Goal: Task Accomplishment & Management: Use online tool/utility

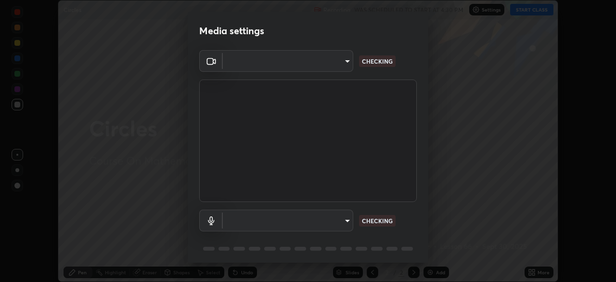
scroll to position [34, 0]
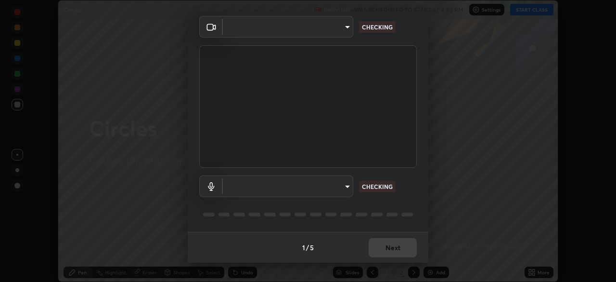
type input "5402053dac797fbd6203b9055fefd71c8703e877445e1219393e3e645ba4b0f2"
type input "55c49ec772b493a5fbef41ed534a22dcc48bd9c2a71093a13aa25e8885e862ad"
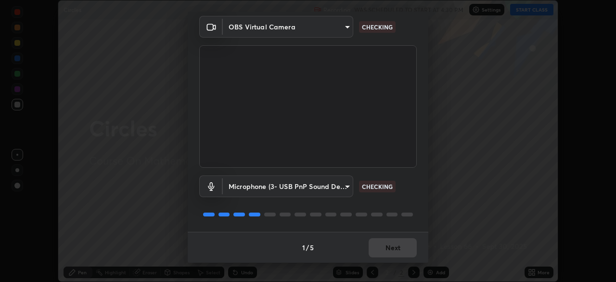
click at [381, 241] on div "1 / 5 Next" at bounding box center [308, 247] width 241 height 31
click at [381, 244] on div "1 / 5 Next" at bounding box center [308, 247] width 241 height 31
click at [384, 244] on button "Next" at bounding box center [393, 247] width 48 height 19
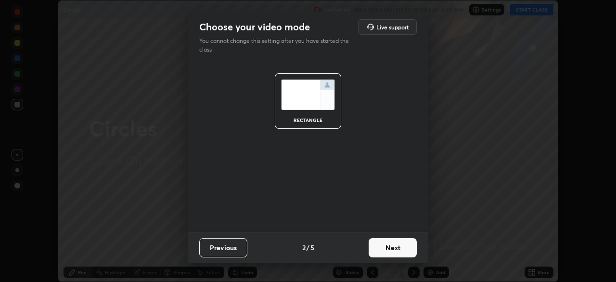
scroll to position [0, 0]
click at [391, 243] on button "Next" at bounding box center [393, 247] width 48 height 19
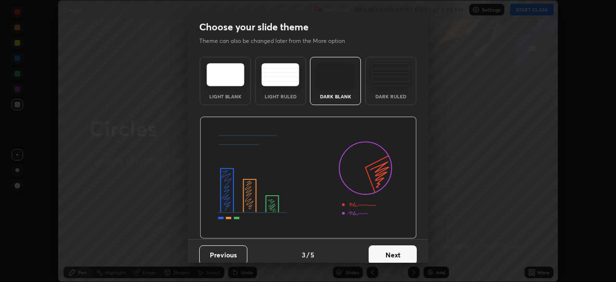
click at [390, 245] on button "Next" at bounding box center [393, 254] width 48 height 19
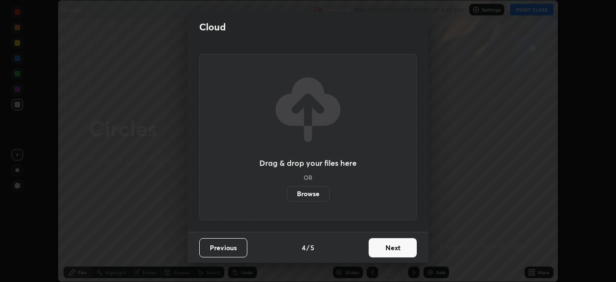
click at [392, 247] on button "Next" at bounding box center [393, 247] width 48 height 19
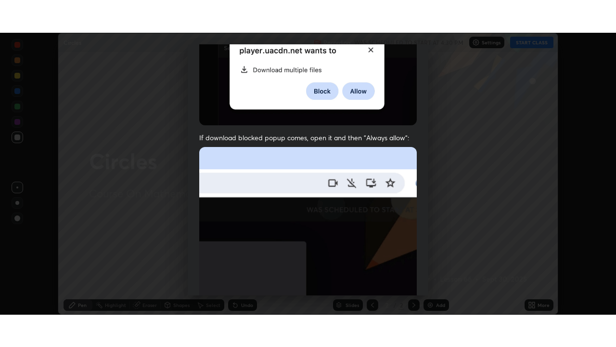
scroll to position [231, 0]
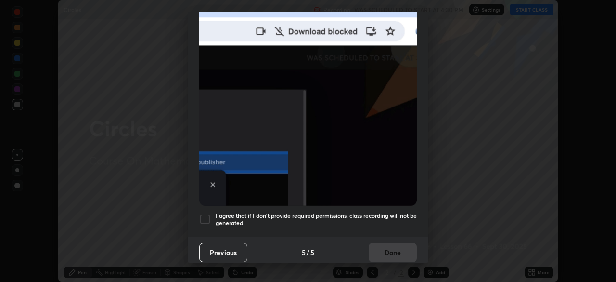
click at [208, 216] on div at bounding box center [205, 219] width 12 height 12
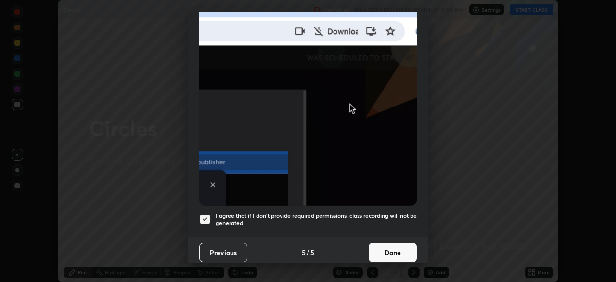
click at [390, 243] on button "Done" at bounding box center [393, 252] width 48 height 19
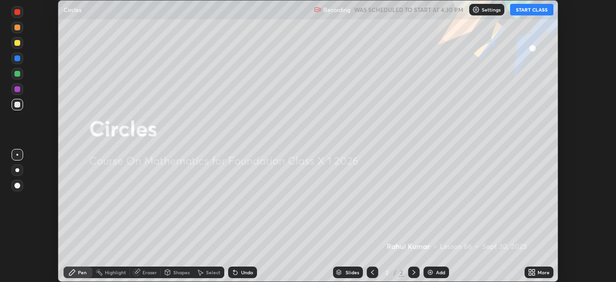
click at [532, 10] on button "START CLASS" at bounding box center [531, 10] width 43 height 12
click at [537, 271] on div "More" at bounding box center [539, 272] width 29 height 12
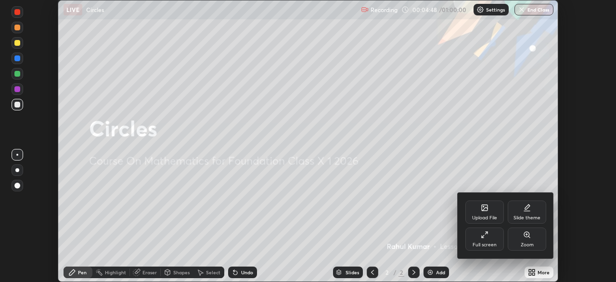
click at [486, 233] on icon at bounding box center [486, 233] width 2 height 2
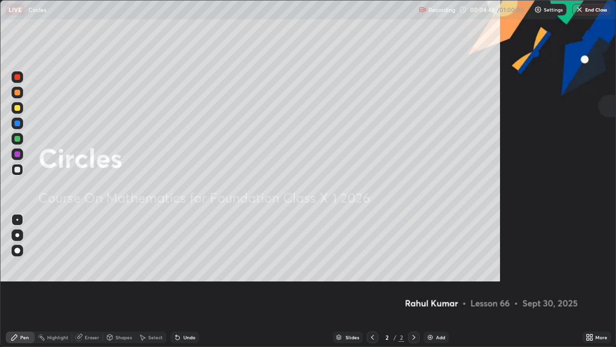
scroll to position [347, 616]
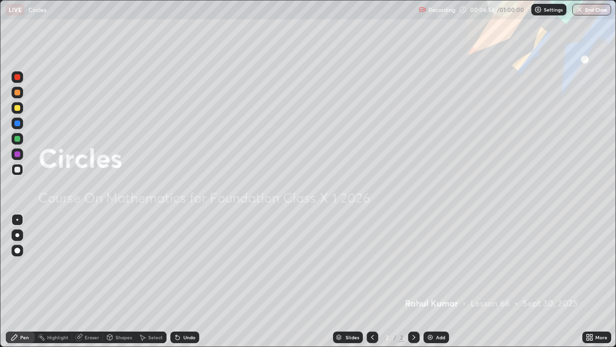
click at [434, 281] on div "Add" at bounding box center [437, 337] width 26 height 12
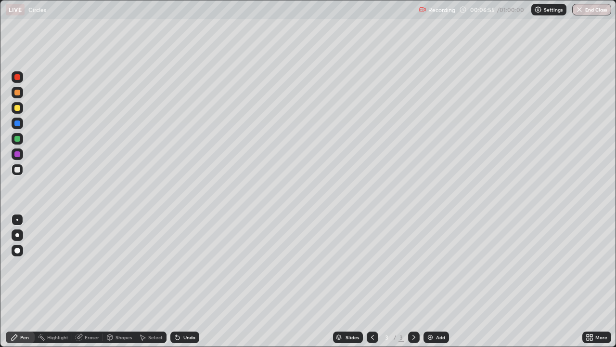
click at [20, 109] on div at bounding box center [17, 108] width 6 height 6
click at [116, 281] on div "Shapes" at bounding box center [124, 337] width 16 height 5
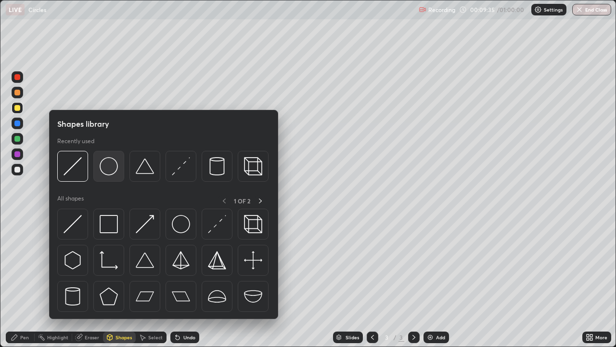
click at [110, 173] on img at bounding box center [109, 166] width 18 height 18
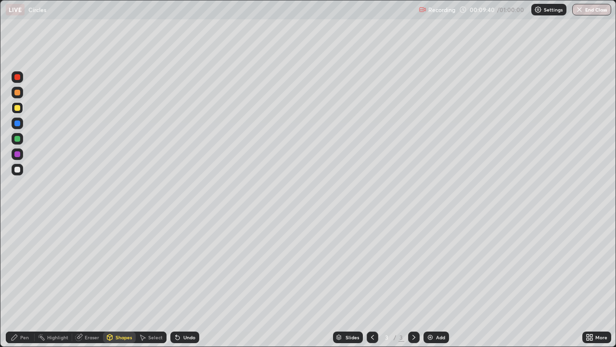
click at [116, 281] on div "Shapes" at bounding box center [124, 337] width 16 height 5
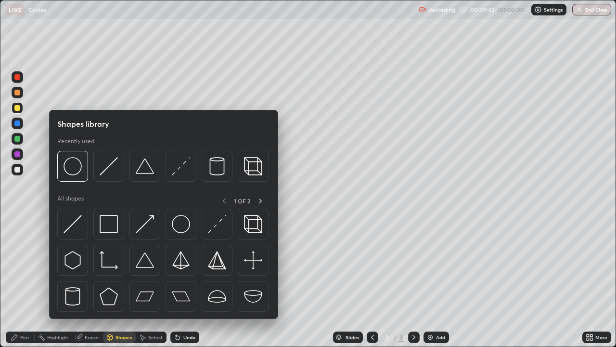
click at [24, 281] on div "Pen" at bounding box center [20, 337] width 29 height 12
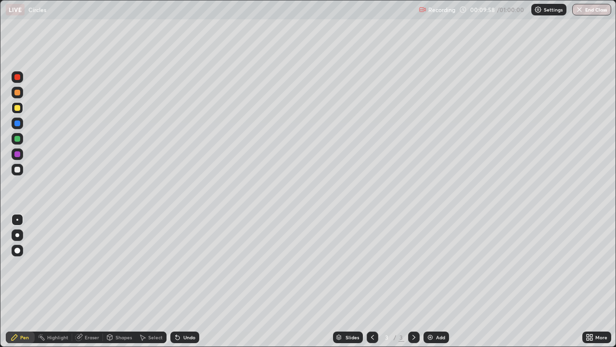
click at [113, 281] on icon at bounding box center [110, 337] width 8 height 8
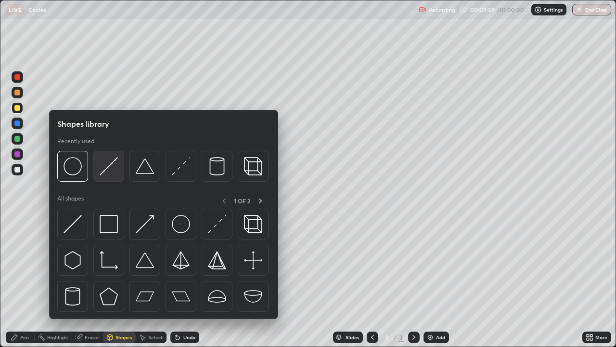
click at [111, 175] on img at bounding box center [109, 166] width 18 height 18
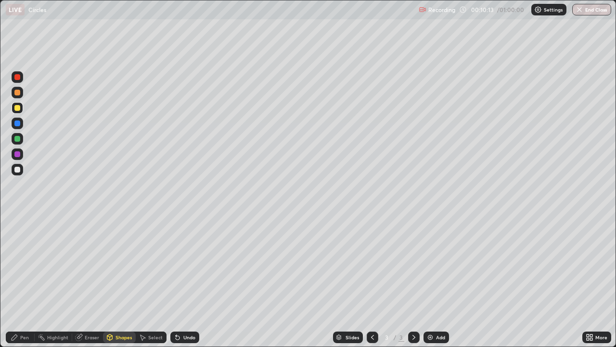
click at [25, 281] on div "Pen" at bounding box center [24, 337] width 9 height 5
click at [118, 281] on div "Shapes" at bounding box center [124, 337] width 16 height 5
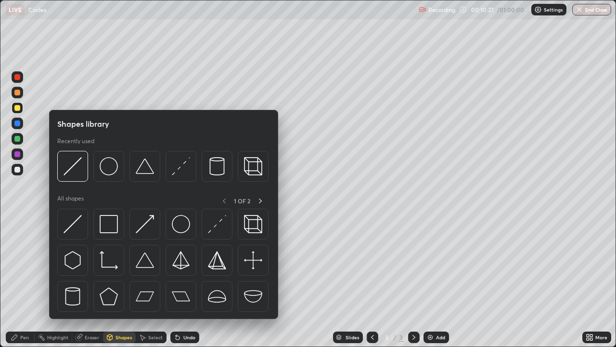
click at [118, 281] on div "Shapes" at bounding box center [124, 337] width 16 height 5
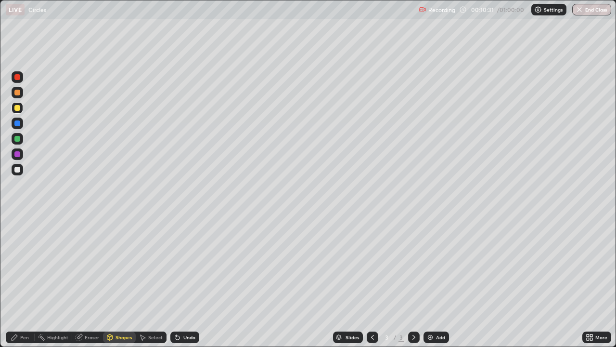
click at [21, 281] on div "Pen" at bounding box center [24, 337] width 9 height 5
click at [186, 281] on div "Undo" at bounding box center [189, 337] width 12 height 5
click at [188, 281] on div "Undo" at bounding box center [189, 337] width 12 height 5
click at [120, 281] on div "Shapes" at bounding box center [124, 337] width 16 height 5
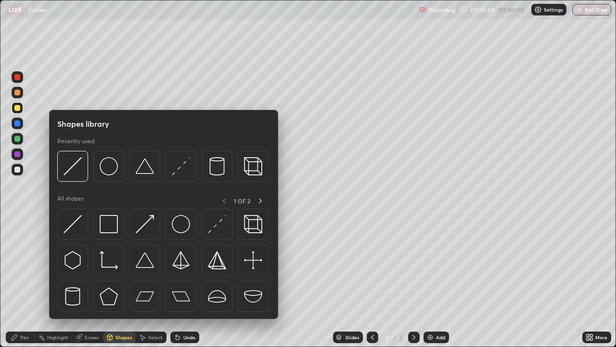
click at [125, 281] on div "Shapes" at bounding box center [124, 337] width 16 height 5
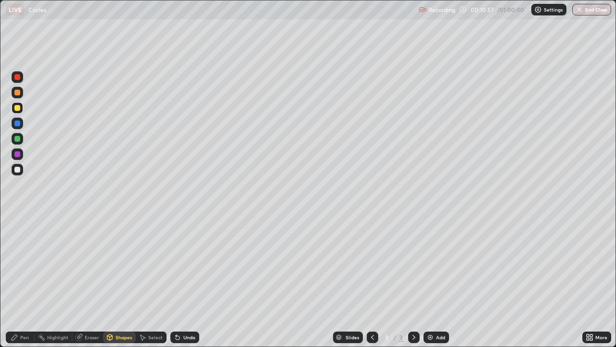
click at [181, 281] on div "Undo" at bounding box center [184, 337] width 29 height 12
click at [27, 281] on div "Pen" at bounding box center [24, 337] width 9 height 5
click at [386, 281] on div "3" at bounding box center [387, 337] width 10 height 6
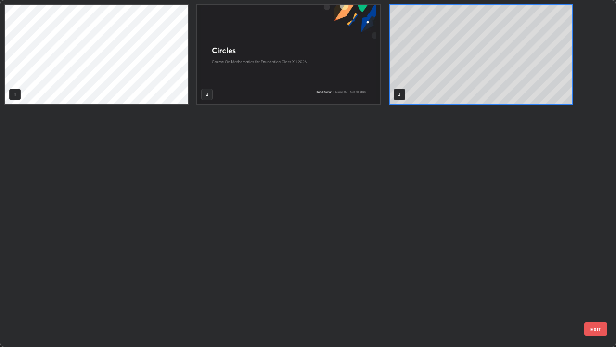
scroll to position [343, 610]
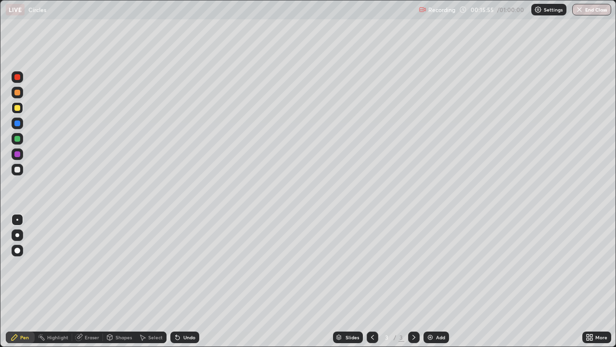
click at [185, 281] on div "Undo" at bounding box center [189, 337] width 12 height 5
click at [182, 281] on div "Undo" at bounding box center [184, 337] width 29 height 12
click at [181, 281] on div "Undo" at bounding box center [184, 337] width 29 height 12
click at [185, 281] on div "Undo" at bounding box center [189, 337] width 12 height 5
click at [183, 281] on div "Undo" at bounding box center [189, 337] width 12 height 5
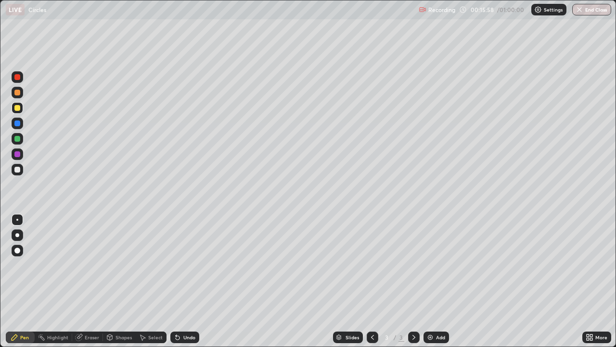
click at [186, 281] on div "Undo" at bounding box center [189, 337] width 12 height 5
click at [189, 281] on div "Undo" at bounding box center [189, 337] width 12 height 5
click at [190, 281] on div "Undo" at bounding box center [189, 337] width 12 height 5
click at [191, 281] on div "Undo" at bounding box center [189, 337] width 12 height 5
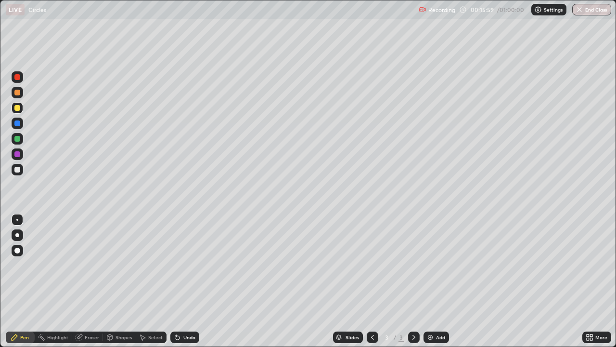
click at [192, 281] on div "Undo" at bounding box center [184, 337] width 29 height 12
click at [193, 281] on div "Undo" at bounding box center [184, 337] width 29 height 12
click at [118, 281] on div "Shapes" at bounding box center [124, 337] width 16 height 5
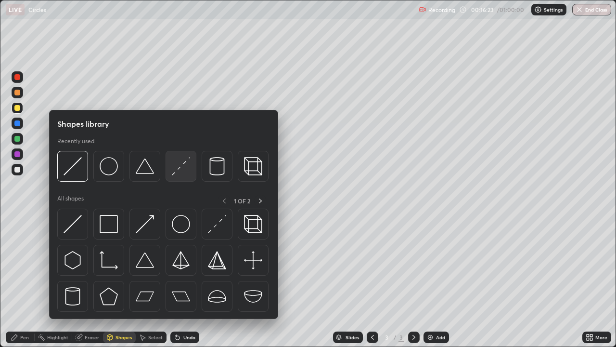
click at [176, 173] on img at bounding box center [181, 166] width 18 height 18
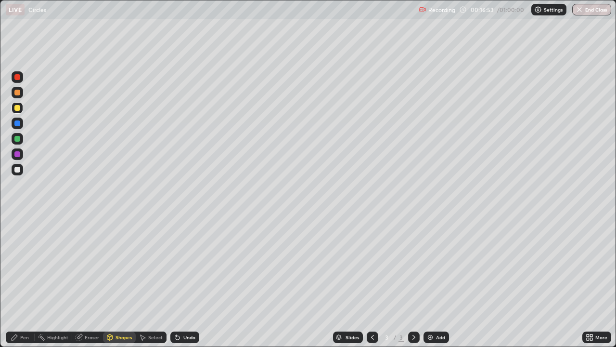
click at [122, 281] on div "Shapes" at bounding box center [124, 337] width 16 height 5
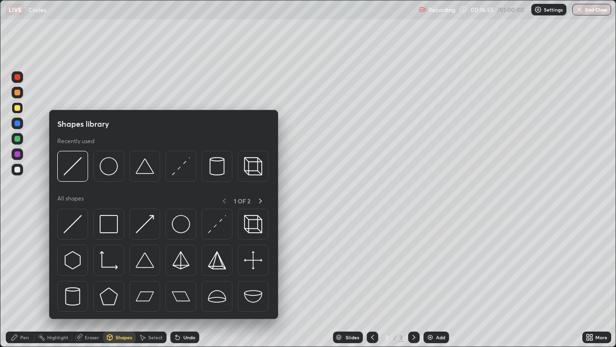
click at [120, 281] on div "Shapes" at bounding box center [124, 337] width 16 height 5
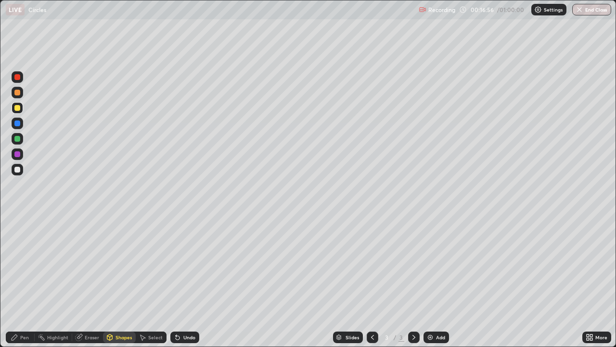
click at [16, 281] on icon at bounding box center [15, 337] width 8 height 8
click at [15, 168] on div at bounding box center [17, 170] width 6 height 6
click at [183, 281] on div "Undo" at bounding box center [189, 337] width 12 height 5
click at [122, 281] on div "Shapes" at bounding box center [124, 337] width 16 height 5
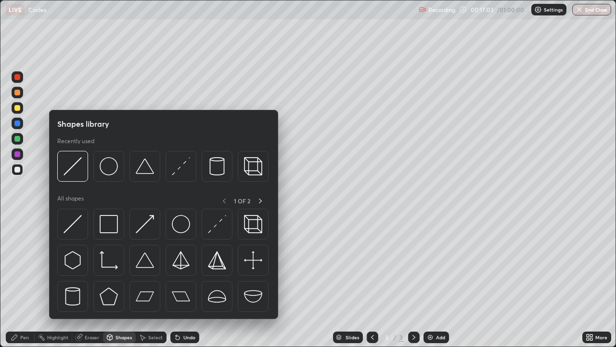
click at [127, 281] on div "Shapes" at bounding box center [124, 337] width 16 height 5
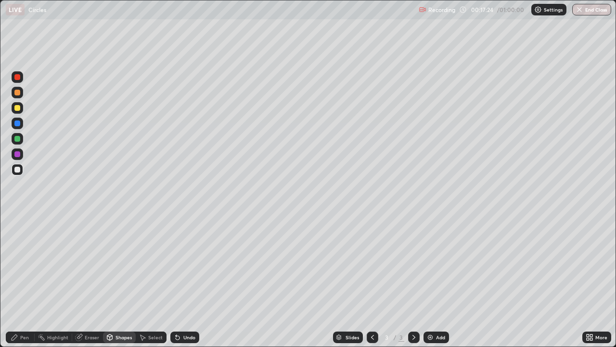
click at [117, 281] on div "Shapes" at bounding box center [124, 337] width 16 height 5
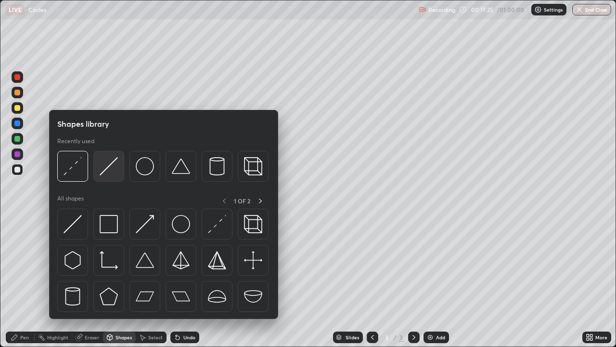
click at [108, 173] on img at bounding box center [109, 166] width 18 height 18
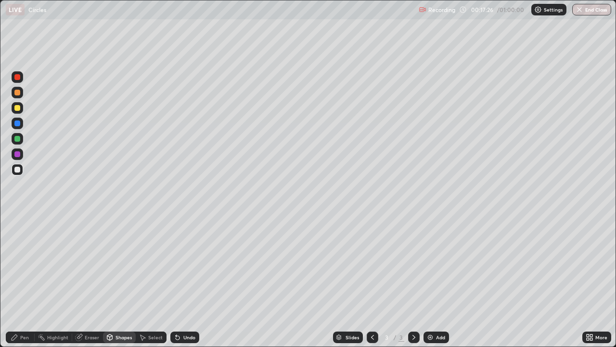
click at [20, 156] on div at bounding box center [18, 154] width 12 height 12
click at [17, 141] on div at bounding box center [17, 139] width 6 height 6
click at [21, 281] on div "Pen" at bounding box center [24, 337] width 9 height 5
click at [18, 254] on div at bounding box center [18, 251] width 12 height 12
click at [18, 155] on div at bounding box center [17, 154] width 6 height 6
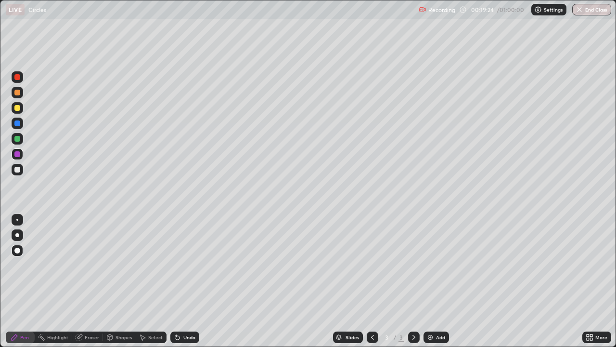
click at [186, 281] on div "Undo" at bounding box center [189, 337] width 12 height 5
click at [189, 281] on div "Undo" at bounding box center [189, 337] width 12 height 5
click at [185, 281] on div "Undo" at bounding box center [184, 337] width 29 height 12
click at [184, 281] on div "Undo" at bounding box center [184, 337] width 29 height 12
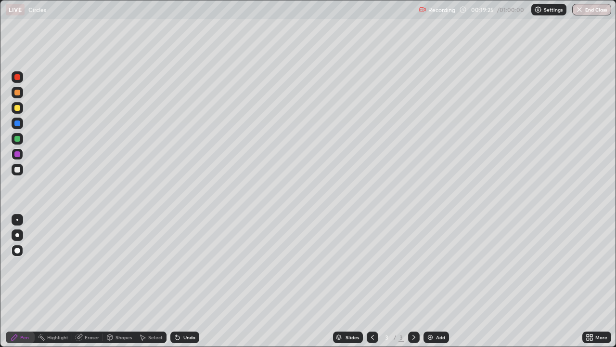
click at [185, 281] on div "Undo" at bounding box center [184, 337] width 29 height 12
click at [186, 281] on div "Undo" at bounding box center [184, 337] width 29 height 12
click at [185, 281] on div "Undo" at bounding box center [184, 337] width 29 height 12
click at [186, 281] on div "Undo" at bounding box center [184, 337] width 29 height 12
click at [185, 281] on div "Undo" at bounding box center [184, 337] width 29 height 12
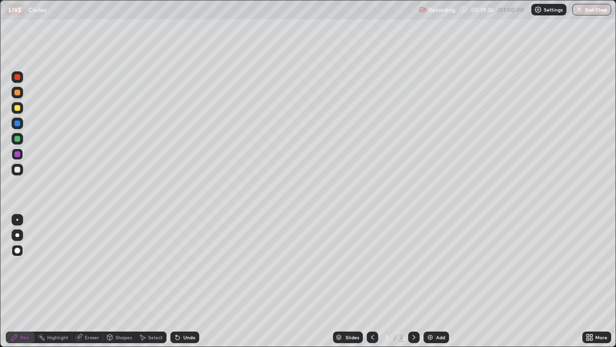
click at [186, 281] on div "Undo" at bounding box center [189, 337] width 12 height 5
click at [185, 281] on div "Undo" at bounding box center [189, 337] width 12 height 5
click at [184, 281] on div "Undo" at bounding box center [189, 337] width 12 height 5
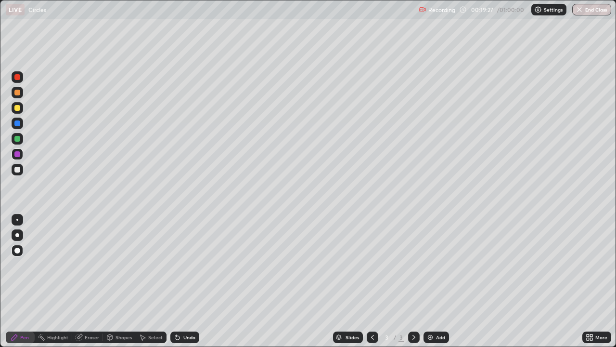
click at [185, 281] on div "Undo" at bounding box center [189, 337] width 12 height 5
click at [184, 281] on div "Undo" at bounding box center [189, 337] width 12 height 5
click at [182, 281] on div "Undo" at bounding box center [184, 337] width 29 height 12
click at [183, 281] on div "Undo" at bounding box center [189, 337] width 12 height 5
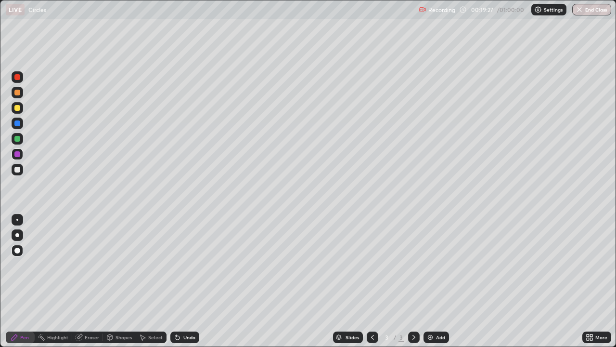
click at [181, 281] on div "Undo" at bounding box center [184, 337] width 29 height 12
click at [183, 281] on div "Undo" at bounding box center [189, 337] width 12 height 5
click at [181, 281] on div "Undo" at bounding box center [184, 337] width 29 height 12
click at [179, 281] on div "Undo" at bounding box center [184, 337] width 29 height 12
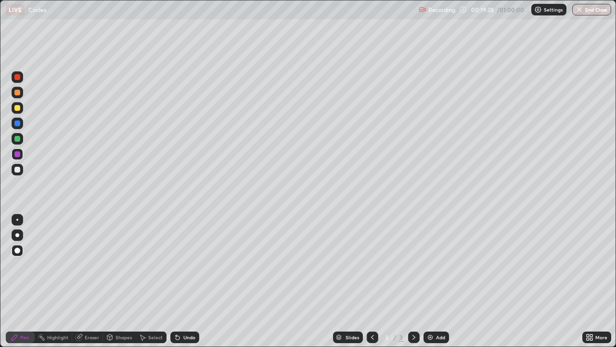
click at [179, 281] on div "Undo" at bounding box center [184, 337] width 29 height 12
click at [177, 281] on icon at bounding box center [178, 338] width 4 height 4
click at [176, 281] on icon at bounding box center [178, 338] width 4 height 4
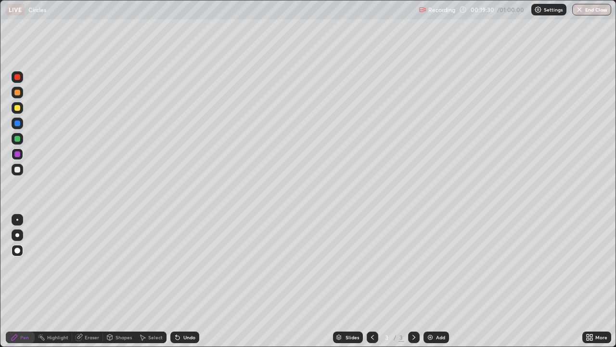
click at [174, 281] on icon at bounding box center [178, 337] width 8 height 8
click at [176, 281] on icon at bounding box center [176, 335] width 1 height 1
click at [170, 281] on div "Undo" at bounding box center [184, 337] width 29 height 12
click at [182, 281] on div "Undo" at bounding box center [184, 337] width 29 height 12
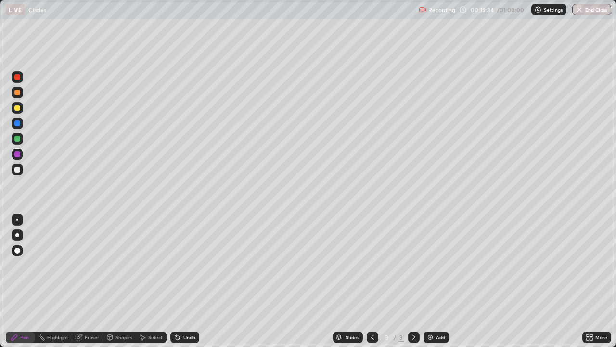
click at [180, 281] on icon at bounding box center [178, 337] width 8 height 8
click at [180, 281] on div "Undo" at bounding box center [184, 337] width 29 height 12
click at [179, 281] on div "Undo" at bounding box center [184, 337] width 29 height 12
click at [176, 281] on icon at bounding box center [178, 338] width 4 height 4
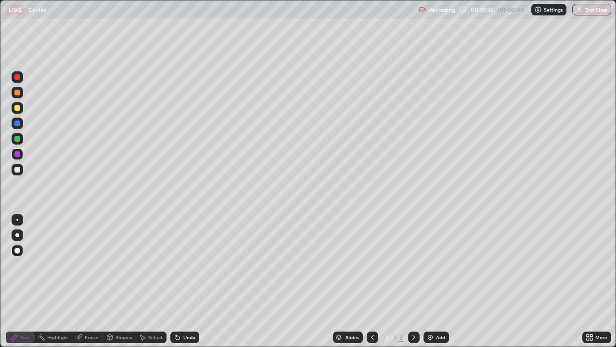
click at [176, 281] on icon at bounding box center [178, 338] width 4 height 4
click at [172, 281] on div "Undo" at bounding box center [184, 337] width 29 height 12
click at [176, 281] on icon at bounding box center [178, 338] width 4 height 4
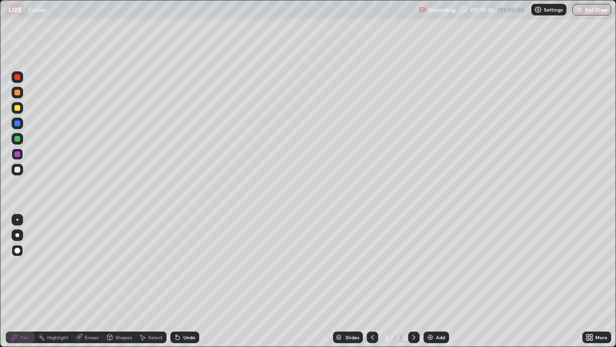
click at [176, 281] on icon at bounding box center [178, 338] width 4 height 4
click at [175, 281] on div "Undo" at bounding box center [184, 337] width 29 height 12
click at [178, 281] on icon at bounding box center [178, 337] width 8 height 8
click at [180, 281] on icon at bounding box center [178, 337] width 8 height 8
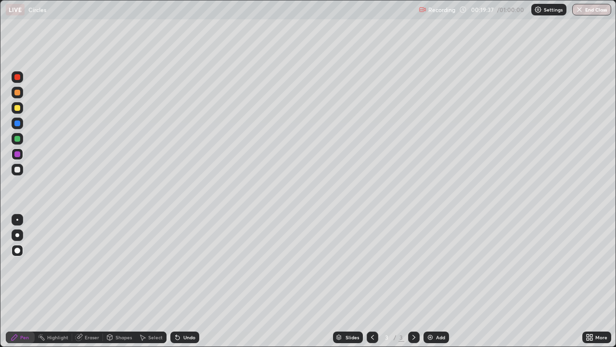
click at [178, 281] on div "Undo" at bounding box center [184, 337] width 29 height 12
click at [176, 281] on icon at bounding box center [178, 338] width 4 height 4
click at [178, 281] on icon at bounding box center [178, 338] width 4 height 4
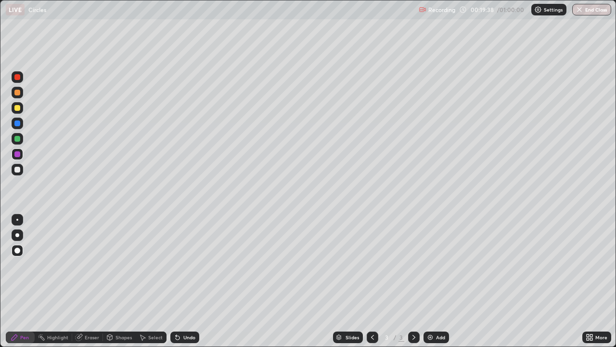
click at [178, 281] on icon at bounding box center [178, 337] width 8 height 8
click at [15, 109] on div at bounding box center [17, 108] width 6 height 6
click at [25, 281] on div "Pen" at bounding box center [24, 337] width 9 height 5
click at [16, 219] on div at bounding box center [17, 220] width 2 height 2
click at [20, 168] on div at bounding box center [17, 170] width 6 height 6
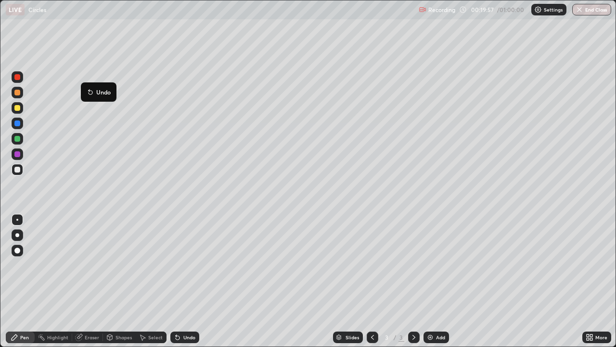
click at [183, 281] on div "Undo" at bounding box center [189, 337] width 12 height 5
click at [19, 107] on div at bounding box center [17, 108] width 6 height 6
click at [18, 170] on div at bounding box center [17, 170] width 6 height 6
click at [18, 112] on div at bounding box center [18, 108] width 12 height 12
click at [17, 170] on div at bounding box center [17, 170] width 6 height 6
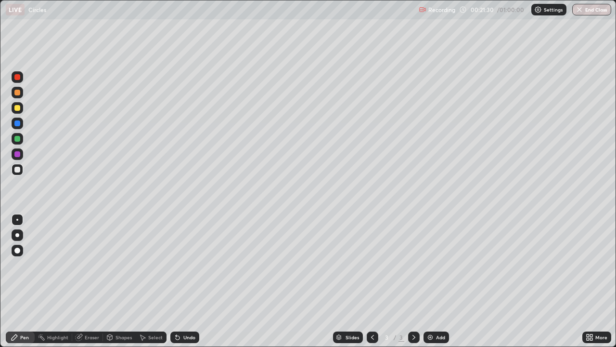
click at [18, 109] on div at bounding box center [17, 108] width 6 height 6
click at [18, 170] on div at bounding box center [17, 170] width 6 height 6
click at [185, 281] on div "Undo" at bounding box center [189, 337] width 12 height 5
click at [186, 281] on div "Undo" at bounding box center [189, 337] width 12 height 5
click at [185, 281] on div "Undo" at bounding box center [189, 337] width 12 height 5
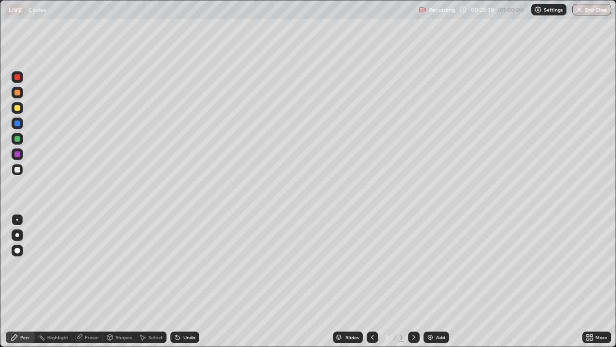
click at [176, 281] on icon at bounding box center [178, 338] width 4 height 4
click at [180, 281] on icon at bounding box center [178, 337] width 8 height 8
click at [178, 281] on icon at bounding box center [178, 338] width 4 height 4
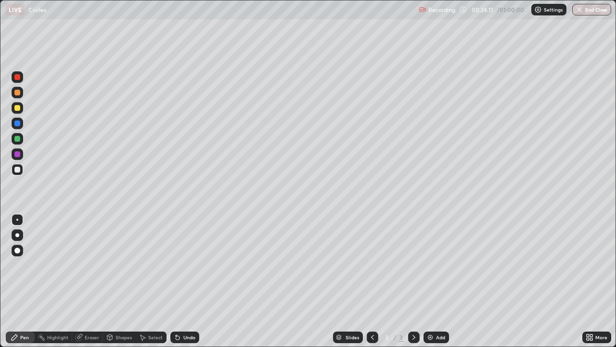
click at [188, 281] on div "Undo" at bounding box center [184, 337] width 29 height 12
click at [186, 281] on div "Undo" at bounding box center [189, 337] width 12 height 5
click at [182, 281] on div "Undo" at bounding box center [184, 337] width 29 height 12
click at [181, 281] on div "Undo" at bounding box center [184, 337] width 29 height 12
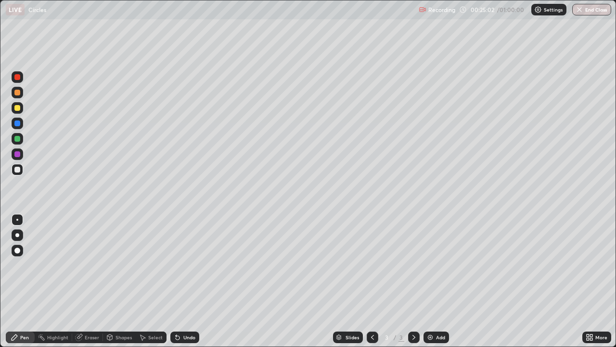
click at [181, 281] on div "Undo" at bounding box center [184, 337] width 29 height 12
click at [182, 281] on div "Undo" at bounding box center [184, 337] width 29 height 12
click at [184, 281] on div "Undo" at bounding box center [189, 337] width 12 height 5
click at [185, 281] on div "Undo" at bounding box center [189, 337] width 12 height 5
click at [188, 281] on div "Undo" at bounding box center [184, 337] width 29 height 12
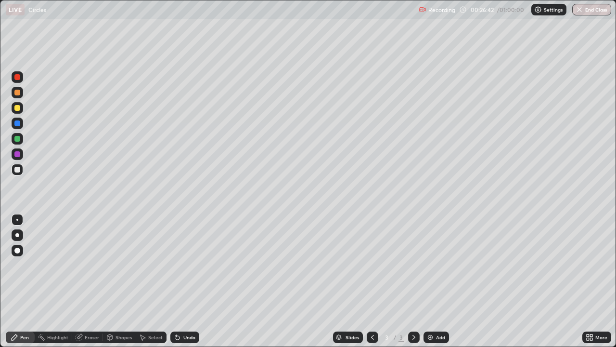
click at [184, 281] on div "Undo" at bounding box center [189, 337] width 12 height 5
click at [185, 281] on div "Undo" at bounding box center [189, 337] width 12 height 5
click at [186, 281] on div "Undo" at bounding box center [189, 337] width 12 height 5
click at [187, 281] on div "Undo" at bounding box center [189, 337] width 12 height 5
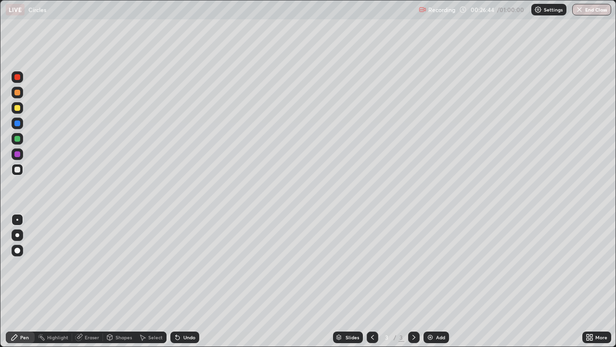
click at [187, 281] on div "Undo" at bounding box center [189, 337] width 12 height 5
click at [188, 281] on div "Undo" at bounding box center [189, 337] width 12 height 5
click at [189, 281] on div "Undo" at bounding box center [189, 337] width 12 height 5
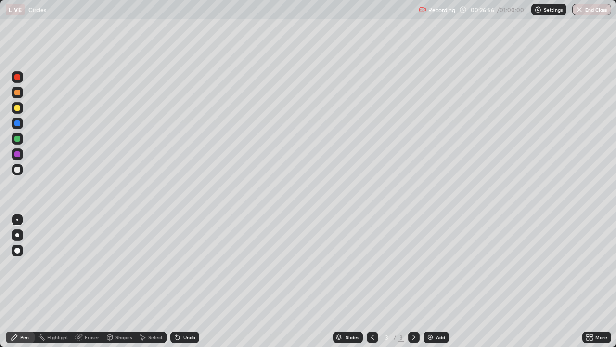
click at [189, 281] on div "Undo" at bounding box center [189, 337] width 12 height 5
click at [187, 281] on div "Undo" at bounding box center [189, 337] width 12 height 5
click at [188, 281] on div "Undo" at bounding box center [189, 337] width 12 height 5
click at [501, 281] on div "Slides 3 / 3 Add" at bounding box center [390, 336] width 383 height 19
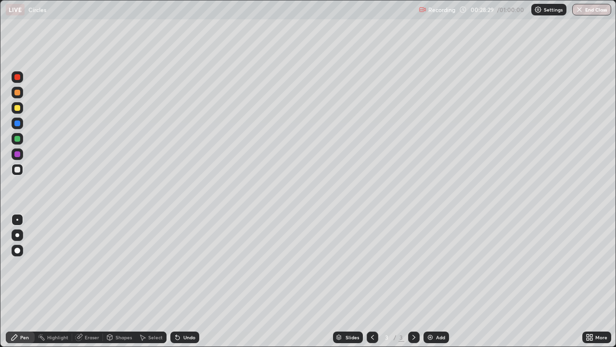
click at [501, 281] on div "Slides 3 / 3 Add" at bounding box center [390, 336] width 383 height 19
click at [187, 281] on div "Undo" at bounding box center [189, 337] width 12 height 5
click at [188, 281] on div "Undo" at bounding box center [189, 337] width 12 height 5
click at [187, 281] on div "Undo" at bounding box center [189, 337] width 12 height 5
click at [188, 281] on div "Undo" at bounding box center [189, 337] width 12 height 5
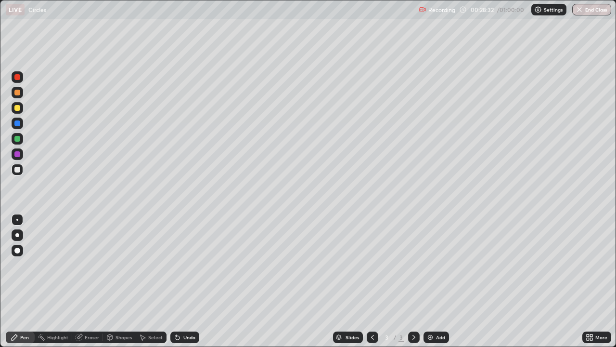
click at [189, 281] on div "Undo" at bounding box center [189, 337] width 12 height 5
click at [522, 281] on div "Slides 3 / 3 Add" at bounding box center [390, 336] width 383 height 19
click at [555, 281] on div "Slides 3 / 3 Add" at bounding box center [390, 336] width 383 height 19
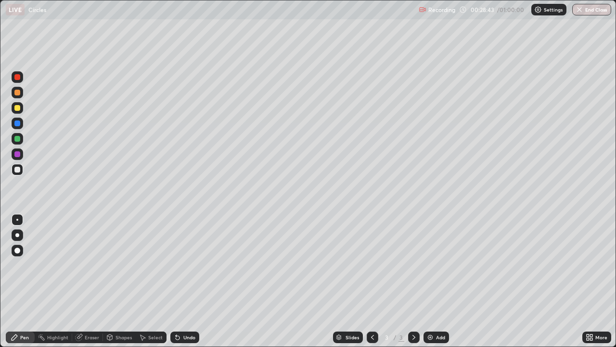
click at [186, 281] on div "Undo" at bounding box center [189, 337] width 12 height 5
click at [556, 281] on div "Slides 3 / 3 Add" at bounding box center [390, 336] width 383 height 19
click at [555, 281] on div "Slides 3 / 3 Add" at bounding box center [390, 336] width 383 height 19
click at [185, 281] on div "Undo" at bounding box center [189, 337] width 12 height 5
click at [436, 281] on div "Add" at bounding box center [440, 337] width 9 height 5
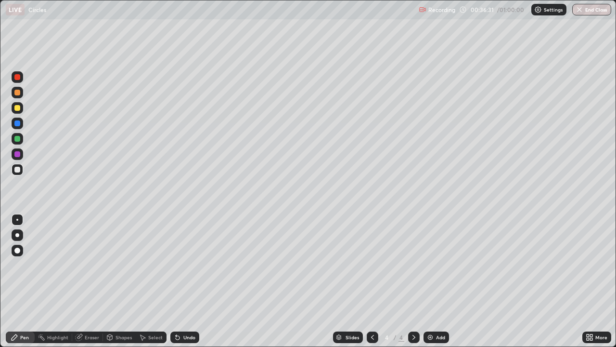
click at [18, 110] on div at bounding box center [17, 108] width 6 height 6
click at [90, 281] on div "Eraser" at bounding box center [87, 337] width 31 height 12
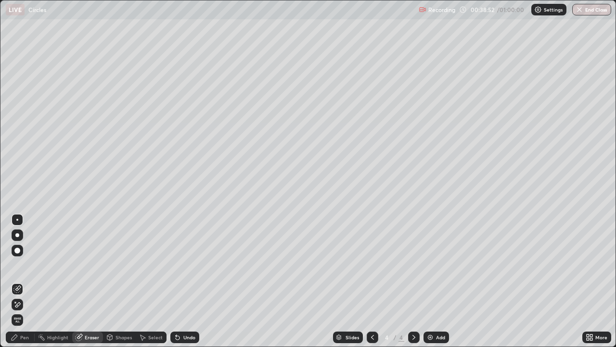
click at [117, 281] on div "Shapes" at bounding box center [124, 337] width 16 height 5
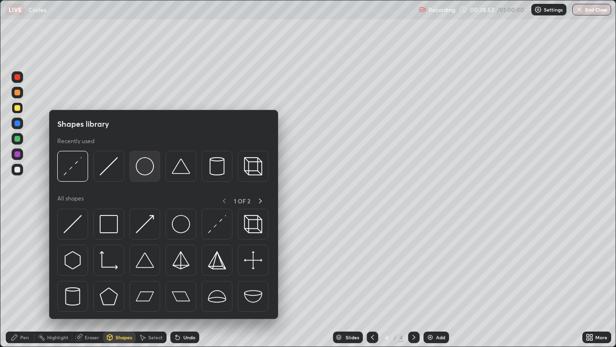
click at [145, 171] on img at bounding box center [145, 166] width 18 height 18
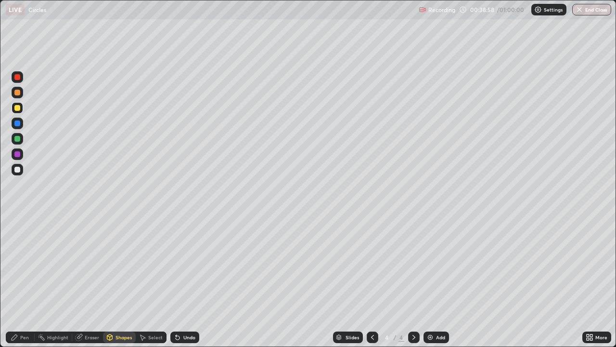
click at [126, 281] on div "Shapes" at bounding box center [124, 337] width 16 height 5
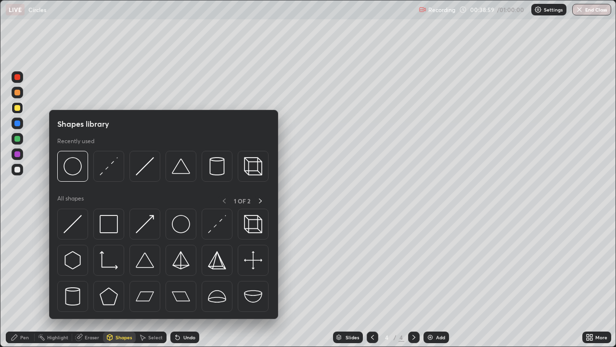
click at [27, 281] on div "Pen" at bounding box center [24, 337] width 9 height 5
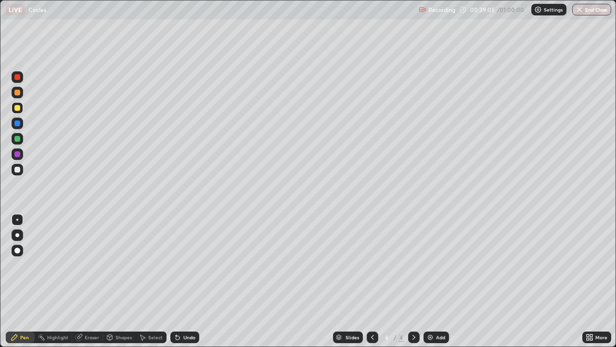
click at [116, 281] on div "Shapes" at bounding box center [124, 337] width 16 height 5
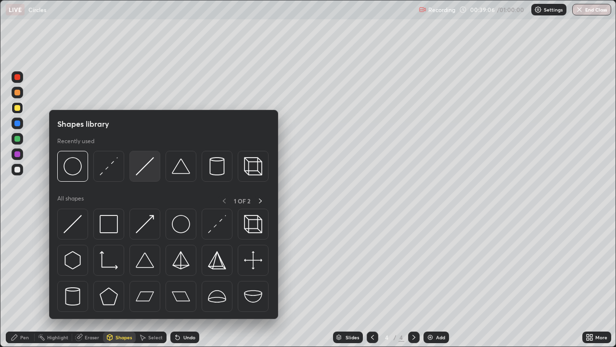
click at [140, 172] on img at bounding box center [145, 166] width 18 height 18
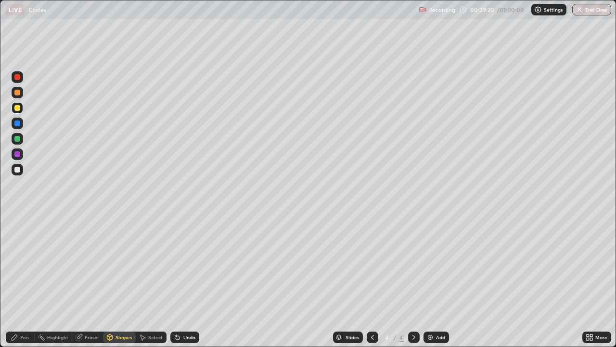
click at [185, 281] on div "Undo" at bounding box center [189, 337] width 12 height 5
click at [188, 281] on div "Undo" at bounding box center [189, 337] width 12 height 5
click at [189, 281] on div "Undo" at bounding box center [189, 337] width 12 height 5
click at [23, 281] on div "Pen" at bounding box center [24, 337] width 9 height 5
click at [93, 281] on div "Eraser" at bounding box center [92, 337] width 14 height 5
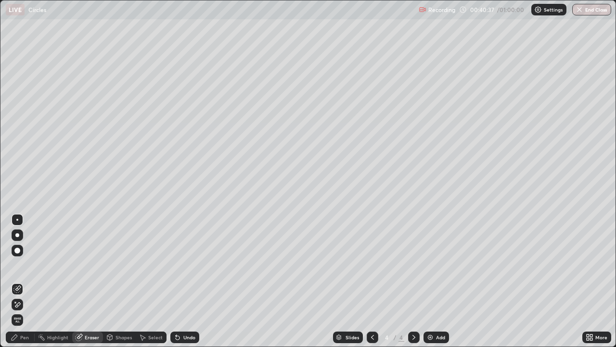
click at [23, 281] on div "Pen" at bounding box center [20, 337] width 29 height 12
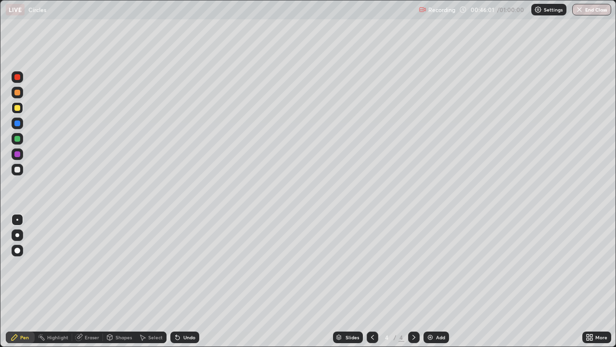
click at [17, 171] on div at bounding box center [17, 170] width 6 height 6
click at [176, 281] on icon at bounding box center [178, 338] width 4 height 4
click at [184, 281] on div "Undo" at bounding box center [189, 337] width 12 height 5
click at [181, 281] on div "Undo" at bounding box center [184, 337] width 29 height 12
click at [178, 281] on div "Undo" at bounding box center [184, 337] width 29 height 12
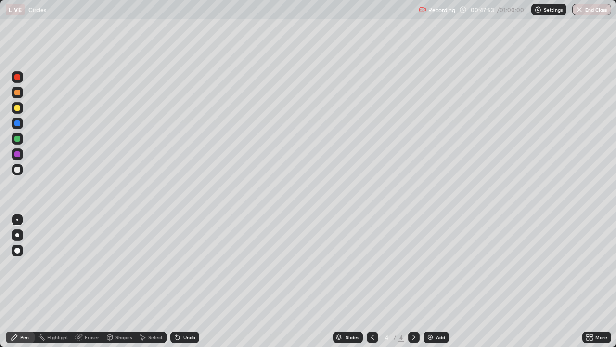
click at [182, 281] on div "Undo" at bounding box center [184, 337] width 29 height 12
click at [350, 281] on div "Slides" at bounding box center [348, 337] width 30 height 12
click at [439, 281] on div "Add" at bounding box center [440, 337] width 9 height 5
click at [20, 109] on div at bounding box center [17, 108] width 6 height 6
click at [117, 281] on div "Shapes" at bounding box center [124, 337] width 16 height 5
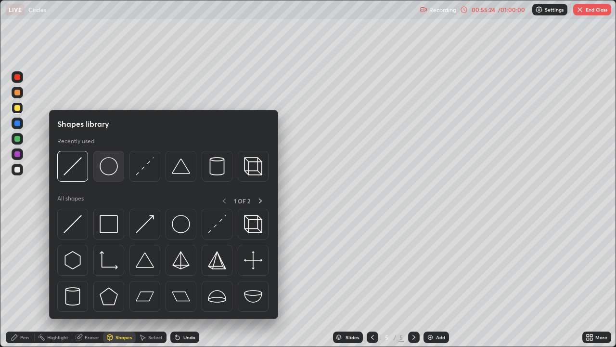
click at [107, 170] on img at bounding box center [109, 166] width 18 height 18
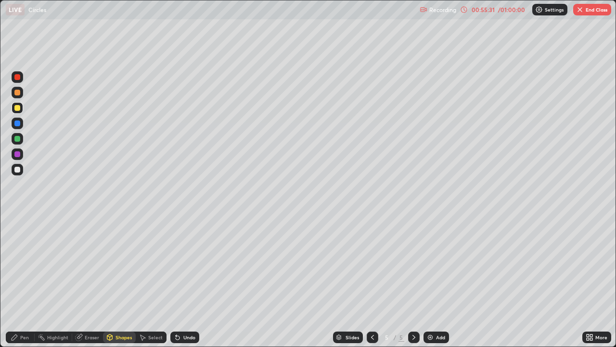
click at [183, 281] on div "Undo" at bounding box center [189, 337] width 12 height 5
click at [113, 281] on div "Shapes" at bounding box center [119, 337] width 33 height 12
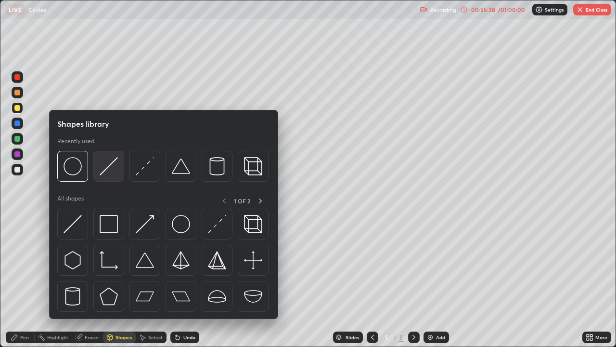
click at [105, 175] on img at bounding box center [109, 166] width 18 height 18
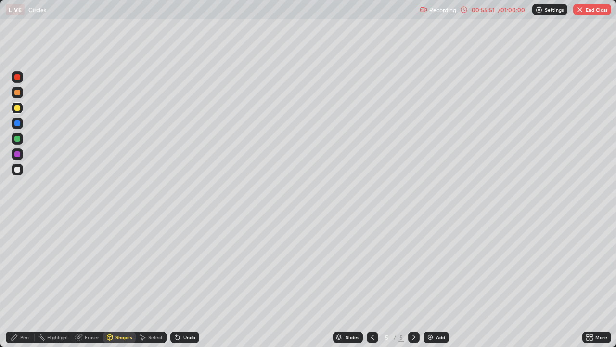
click at [86, 281] on div "Eraser" at bounding box center [92, 337] width 14 height 5
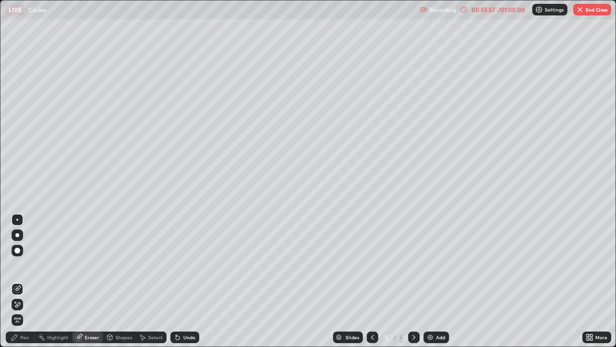
click at [14, 281] on icon at bounding box center [15, 337] width 8 height 8
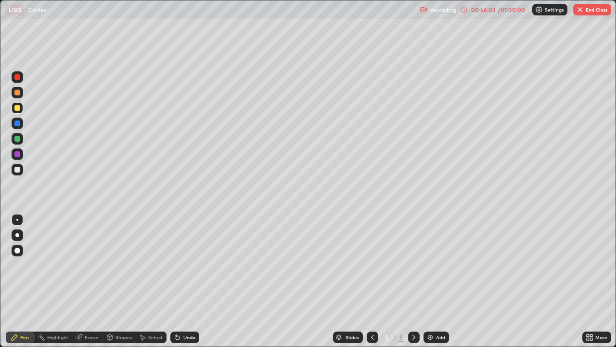
click at [180, 281] on div "Undo" at bounding box center [184, 337] width 29 height 12
click at [17, 171] on div at bounding box center [17, 170] width 6 height 6
click at [587, 10] on button "End Class" at bounding box center [592, 10] width 38 height 12
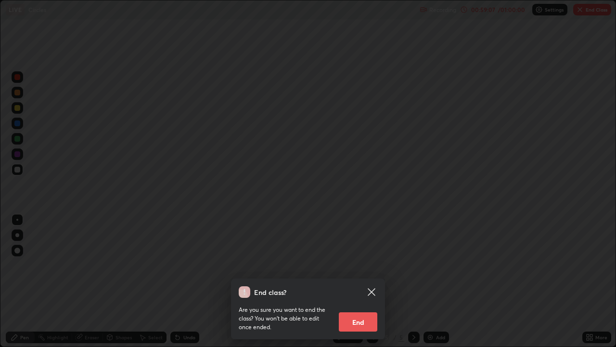
click at [364, 281] on button "End" at bounding box center [358, 321] width 39 height 19
